Goal: Task Accomplishment & Management: Complete application form

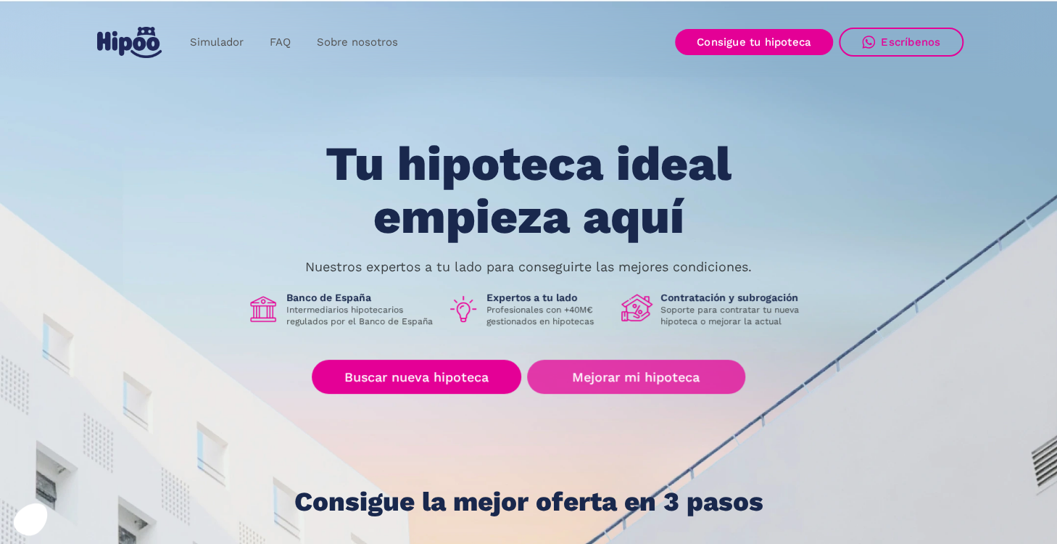
click at [623, 381] on link "Mejorar mi hipoteca" at bounding box center [636, 377] width 218 height 34
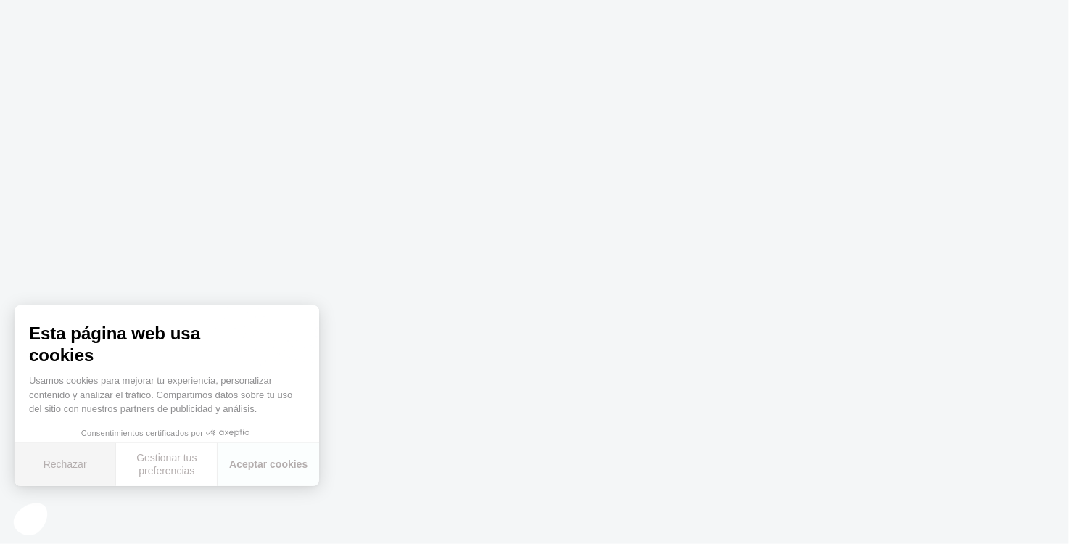
click at [70, 468] on button "Rechazar" at bounding box center [64, 464] width 101 height 43
